Goal: Task Accomplishment & Management: Manage account settings

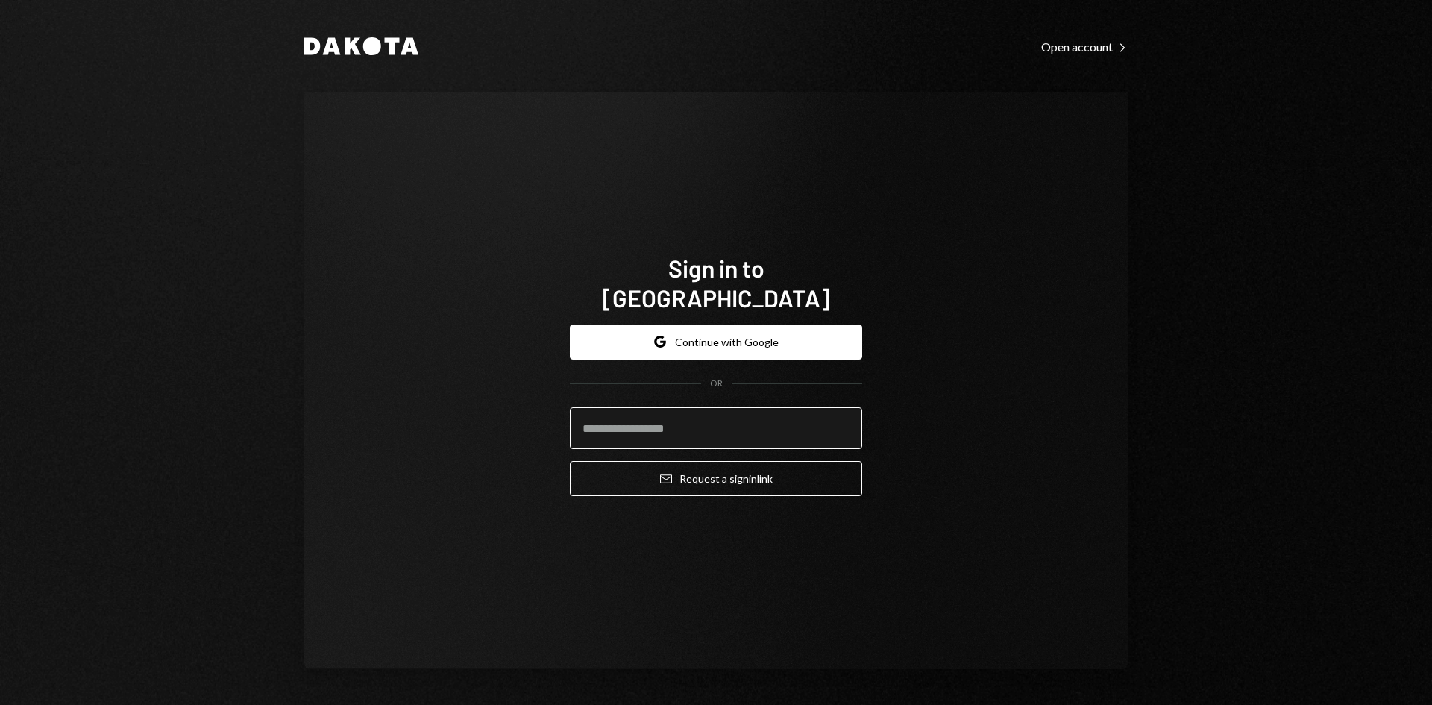
click at [733, 416] on input "email" at bounding box center [716, 428] width 292 height 42
type input "**********"
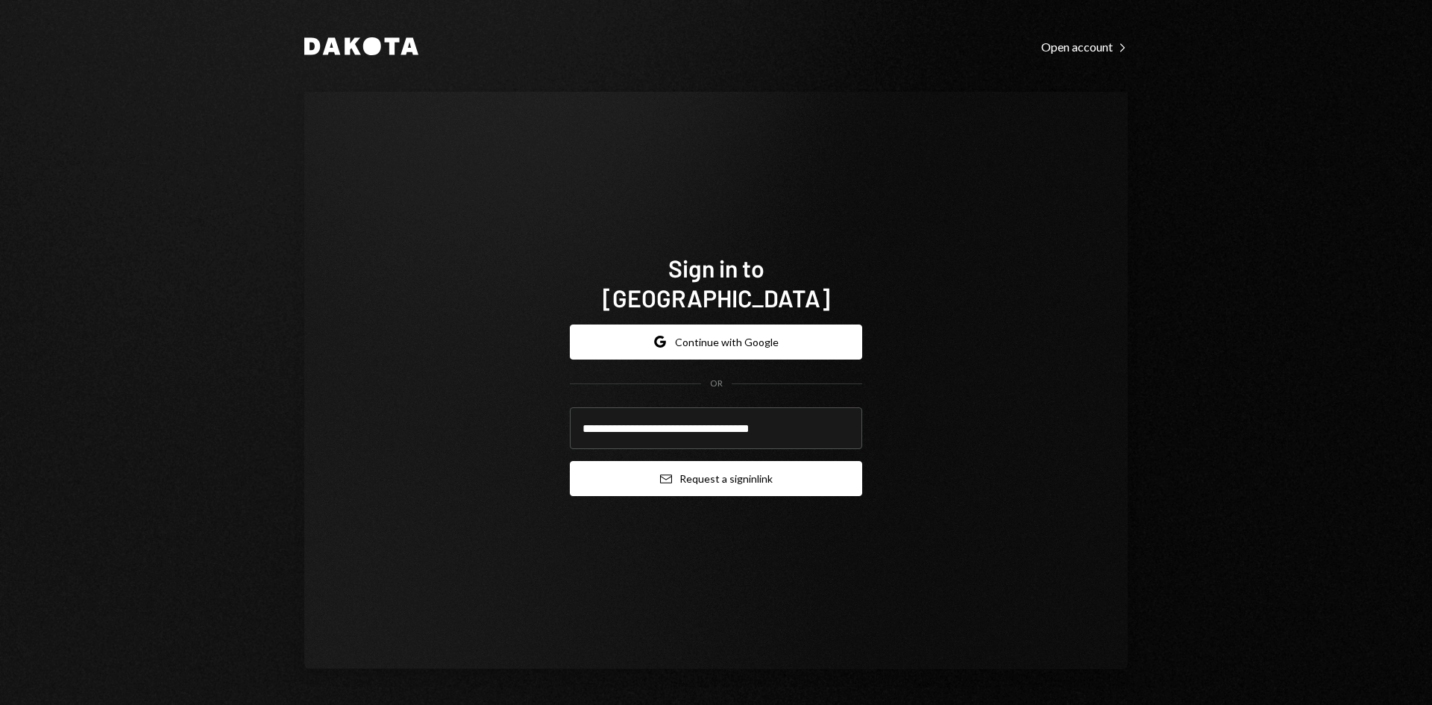
click at [718, 461] on button "Email Request a sign in link" at bounding box center [716, 478] width 292 height 35
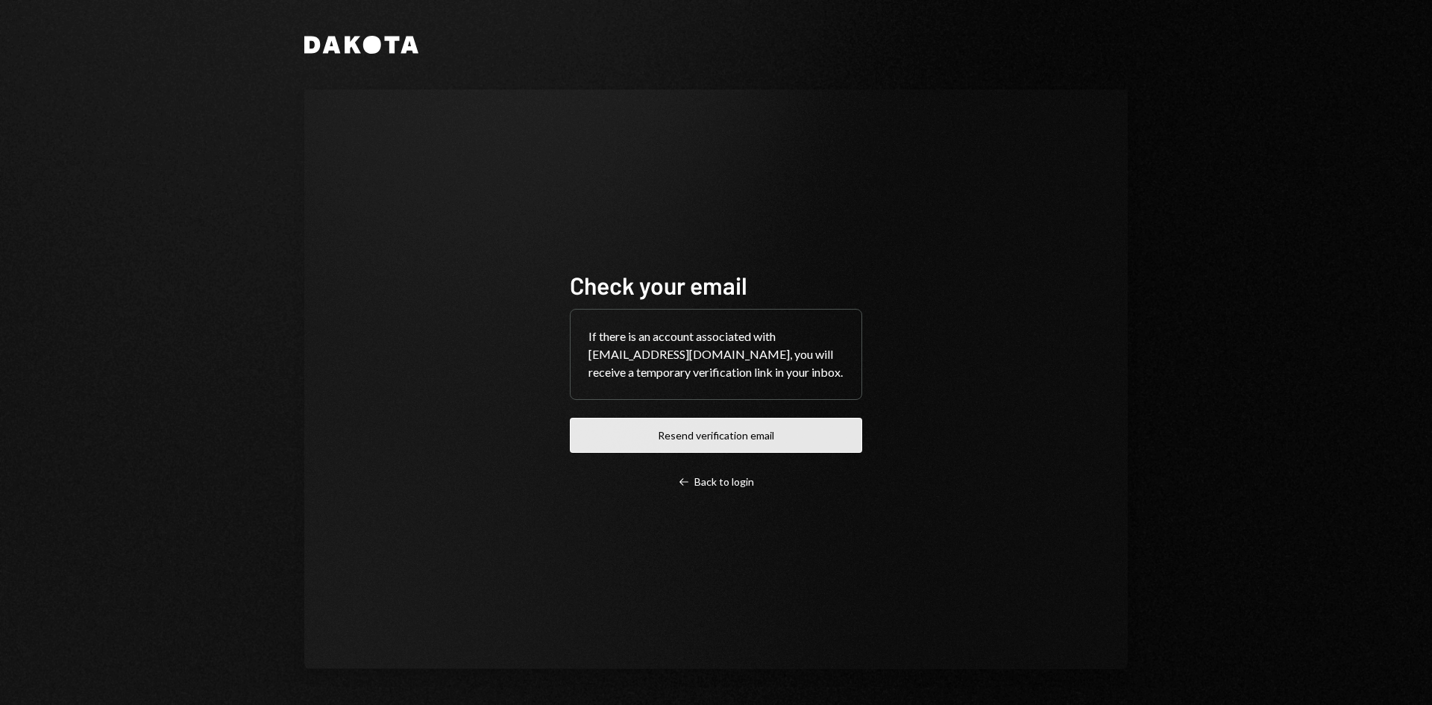
click at [742, 440] on button "Resend verification email" at bounding box center [716, 435] width 292 height 35
